Goal: Find specific page/section: Find specific page/section

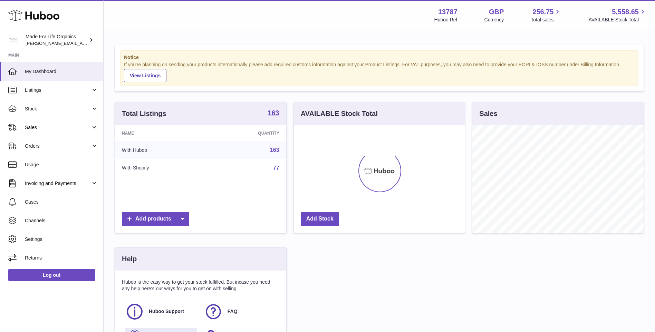
scroll to position [108, 173]
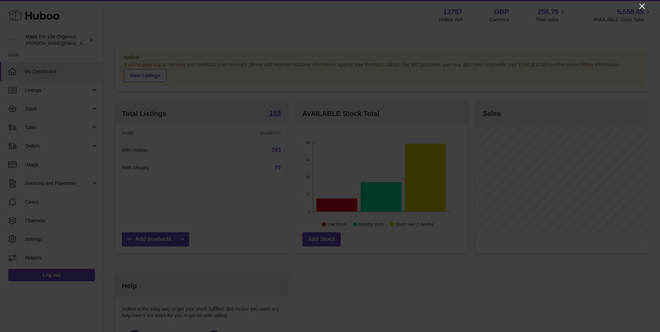
click at [643, 6] on icon "Close" at bounding box center [642, 6] width 6 height 6
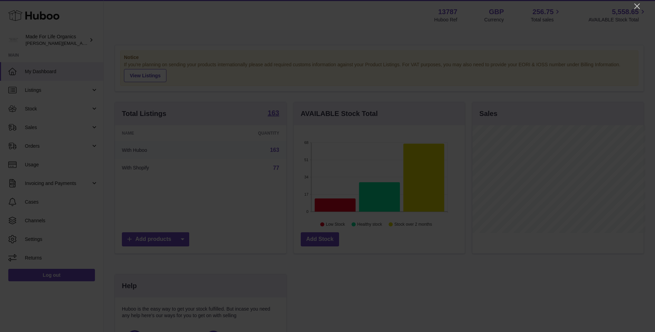
scroll to position [344956, 344893]
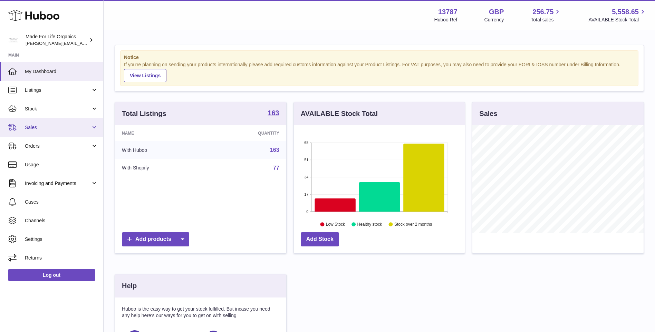
click at [32, 130] on span "Sales" at bounding box center [58, 127] width 66 height 7
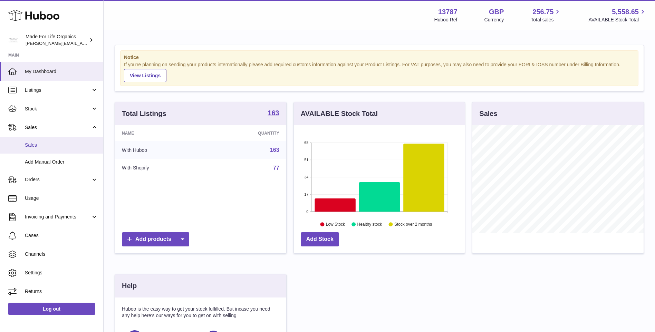
click at [34, 145] on span "Sales" at bounding box center [61, 145] width 73 height 7
